Goal: Download file/media

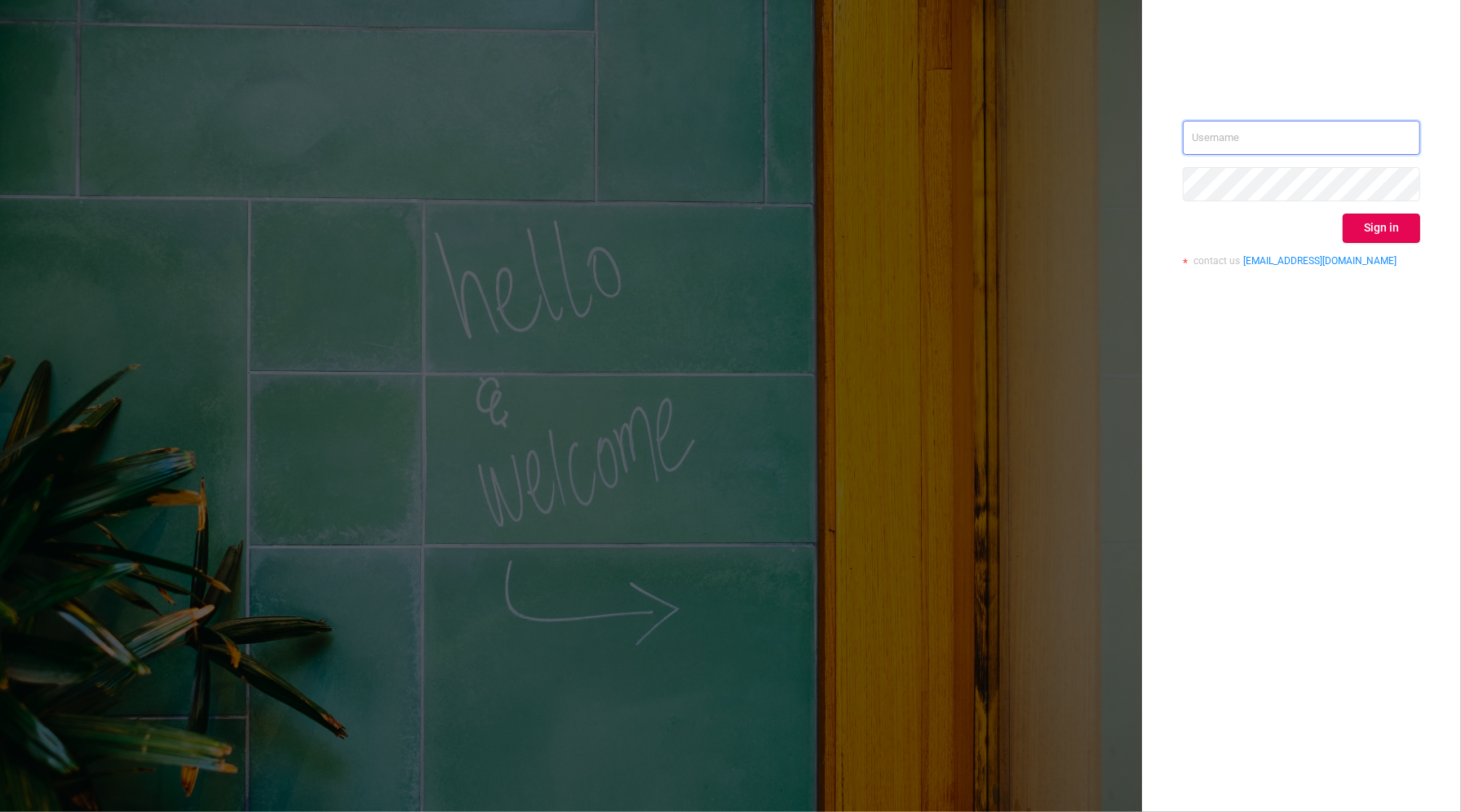
click at [1221, 139] on input "text" at bounding box center [1301, 137] width 237 height 35
type input "[PERSON_NAME][EMAIL_ADDRESS][DOMAIN_NAME]"
click at [1372, 225] on button "Sign in" at bounding box center [1381, 228] width 77 height 29
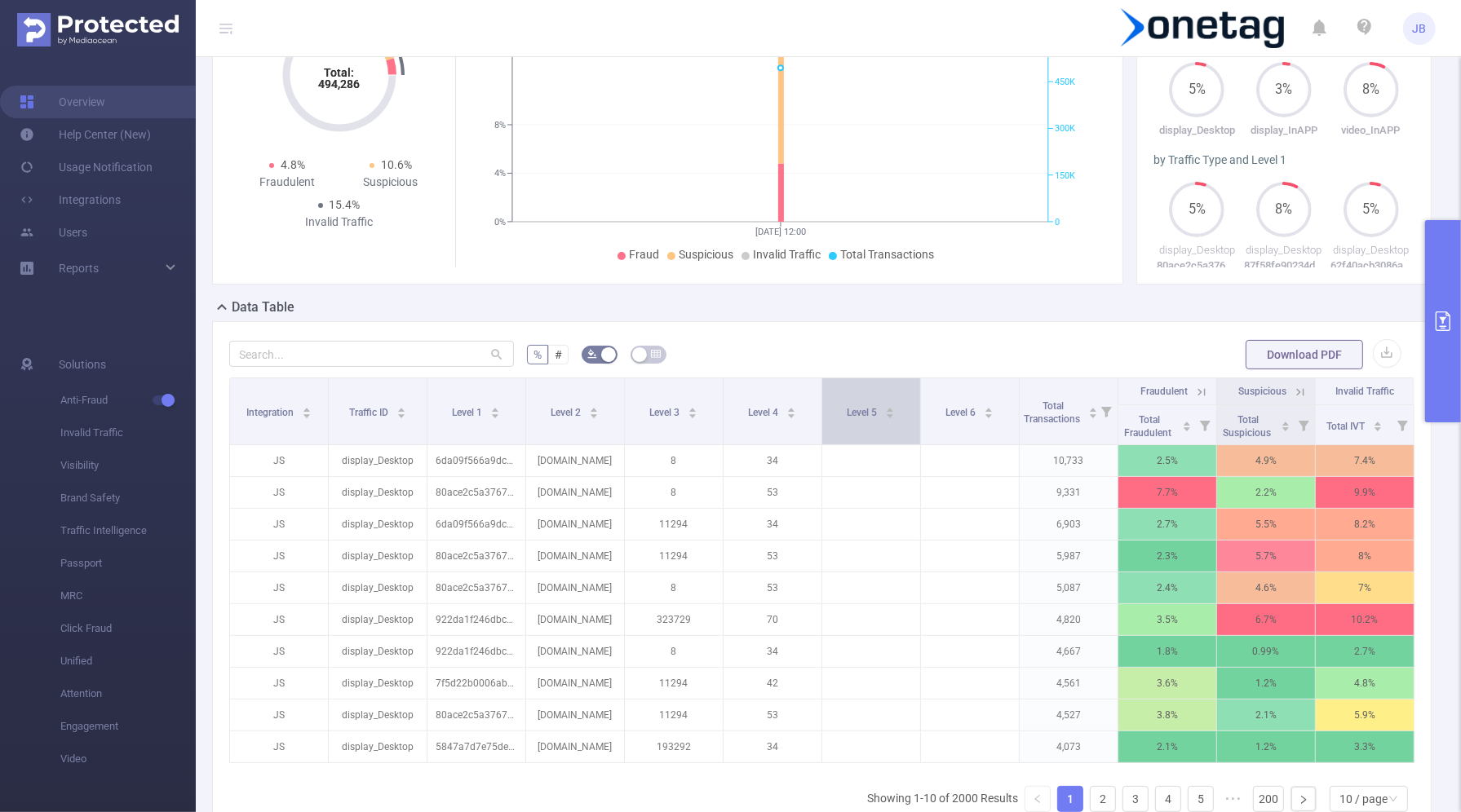
scroll to position [223, 0]
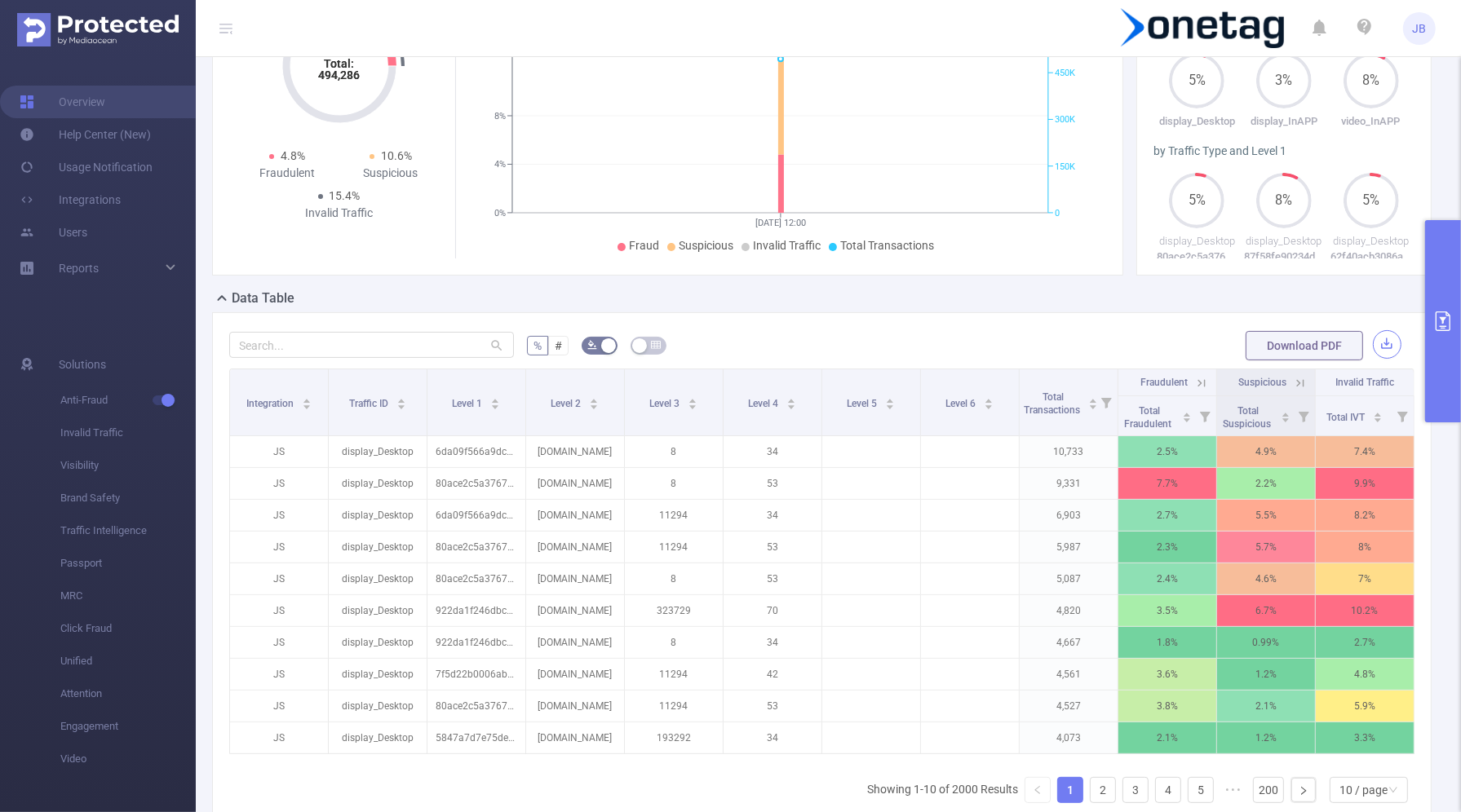
click at [1382, 341] on button "button" at bounding box center [1387, 344] width 29 height 29
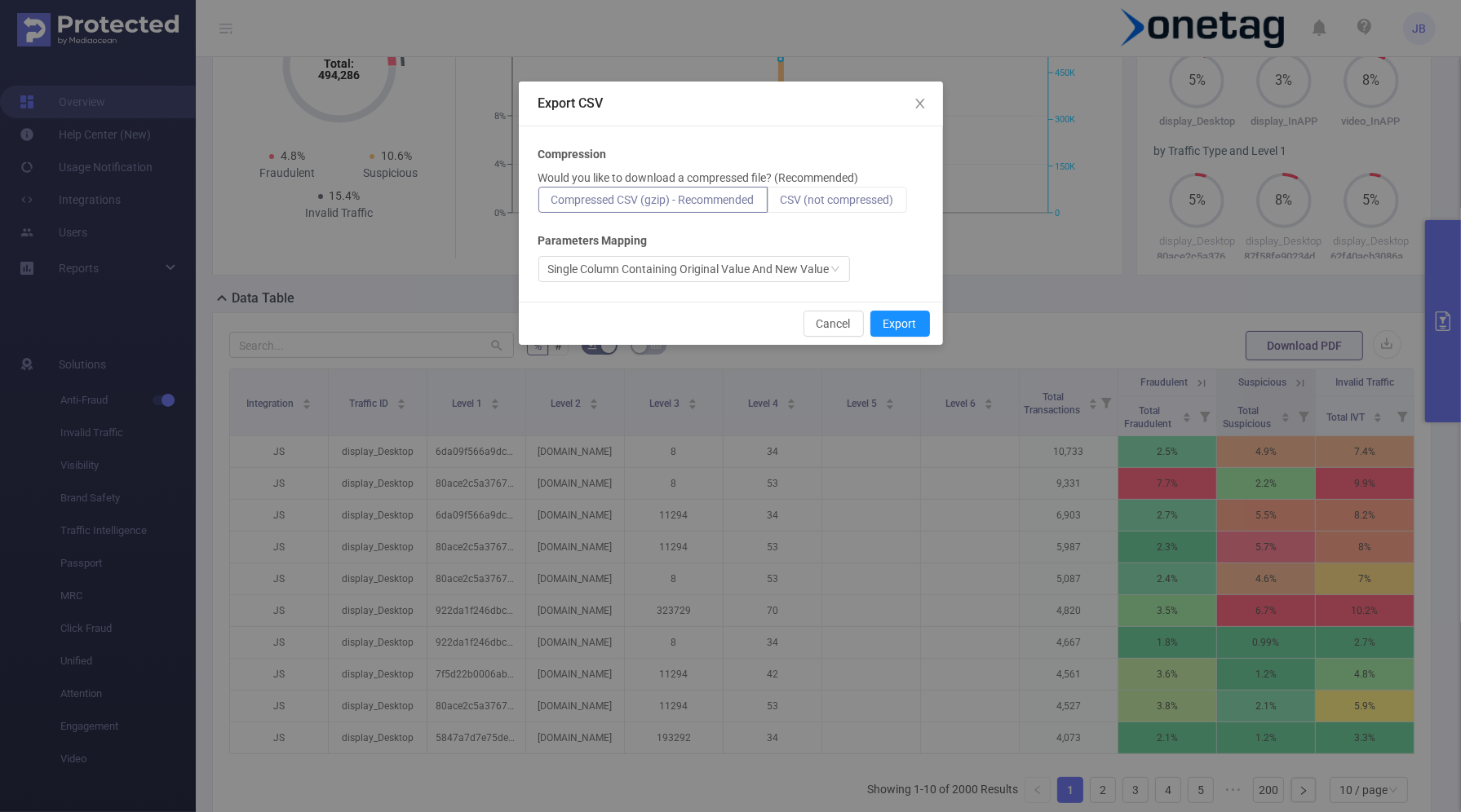
click at [802, 205] on label "CSV (not compressed)" at bounding box center [836, 200] width 139 height 26
click at [780, 203] on input "CSV (not compressed)" at bounding box center [780, 203] width 0 height 0
click at [892, 327] on button "Export" at bounding box center [900, 324] width 60 height 26
